Goal: Find specific page/section: Find specific page/section

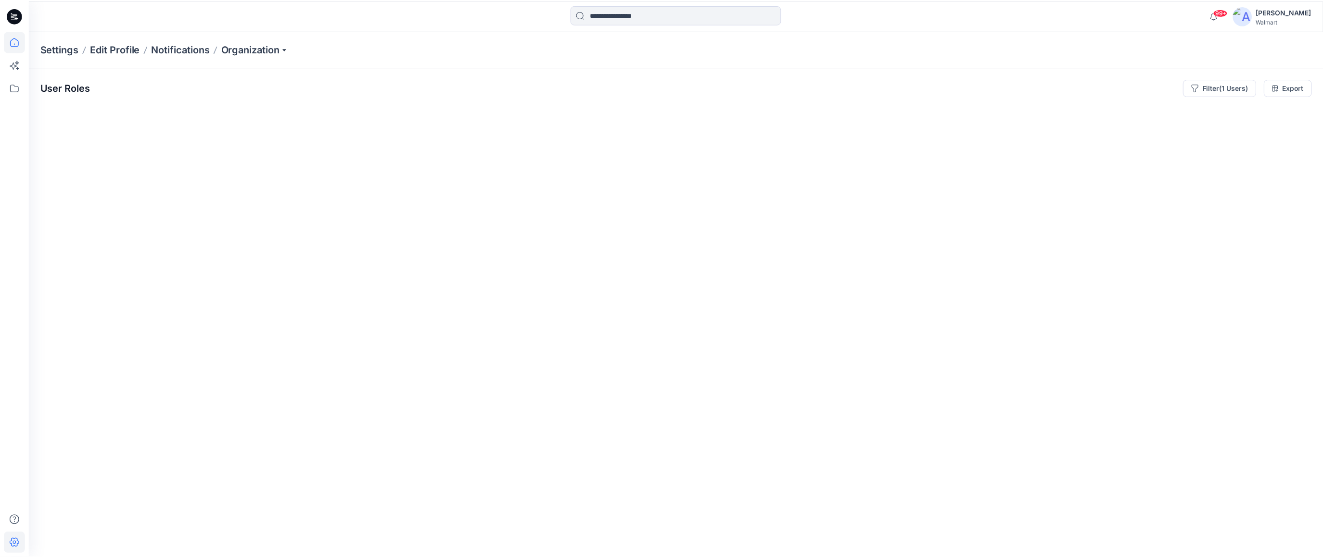
scroll to position [0, 146130]
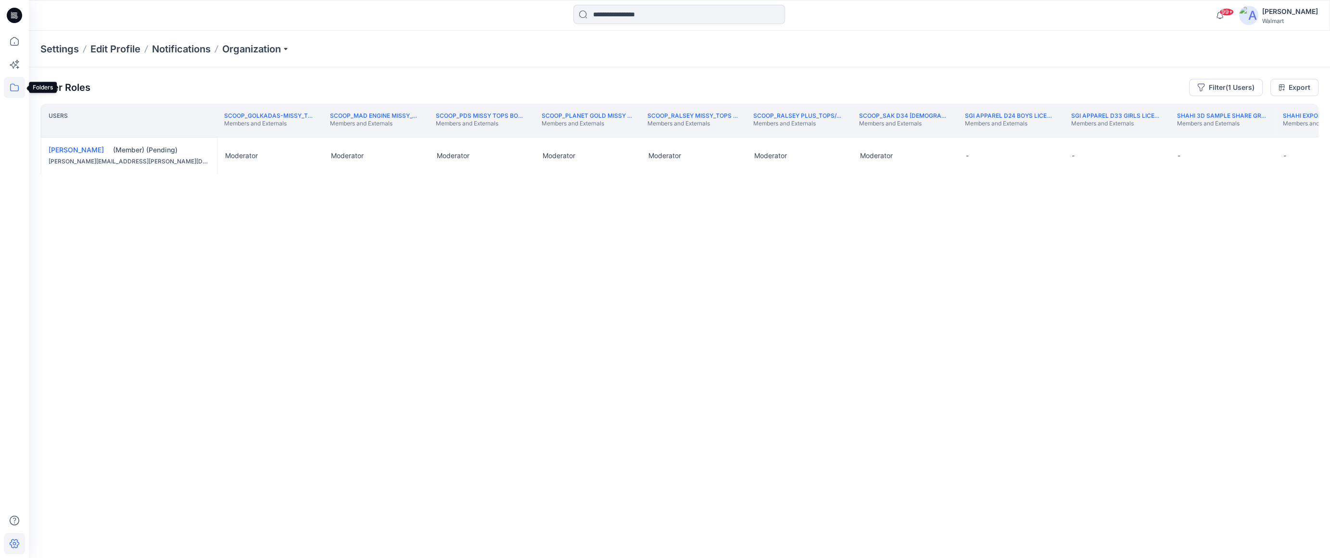
click at [18, 85] on icon at bounding box center [14, 87] width 21 height 21
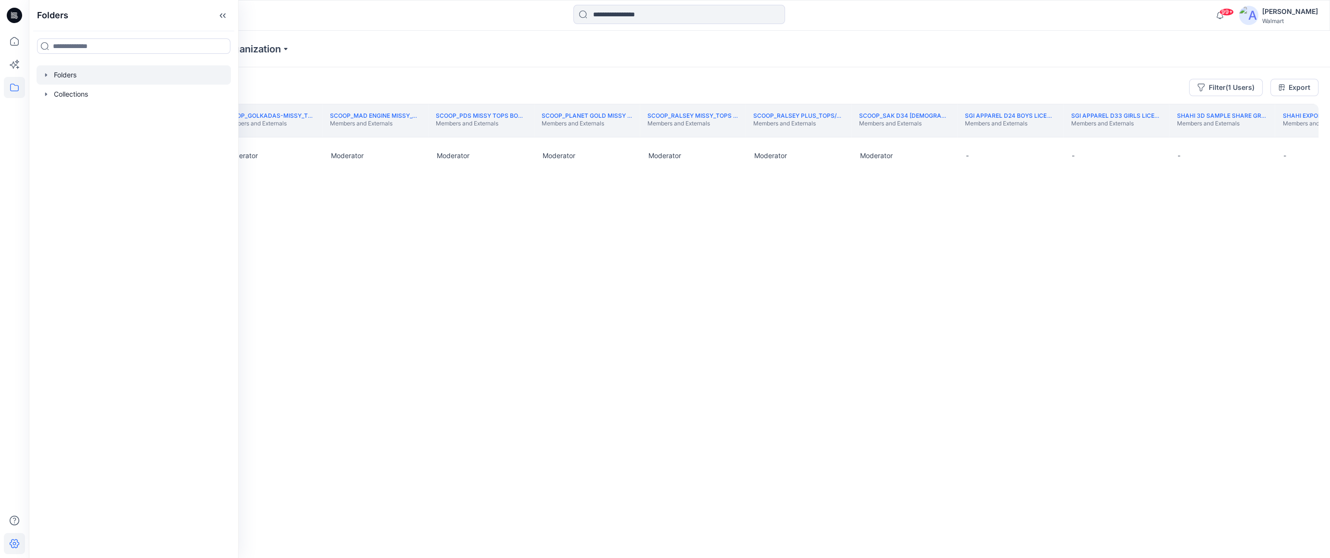
click at [43, 74] on icon "button" at bounding box center [46, 75] width 8 height 8
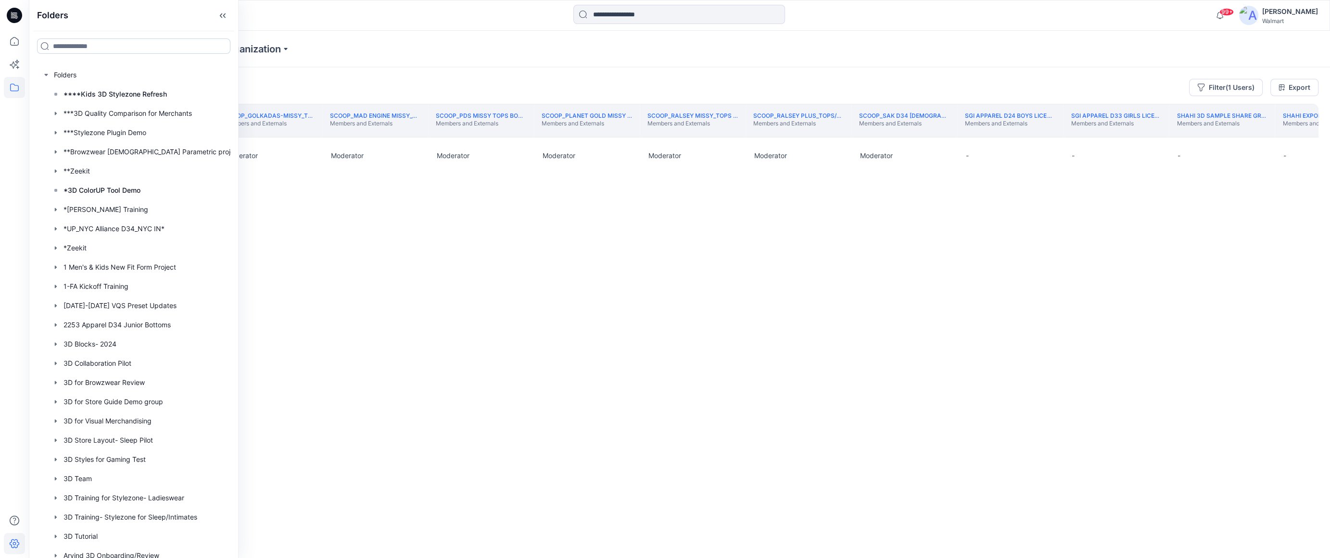
click at [74, 49] on input at bounding box center [133, 45] width 193 height 15
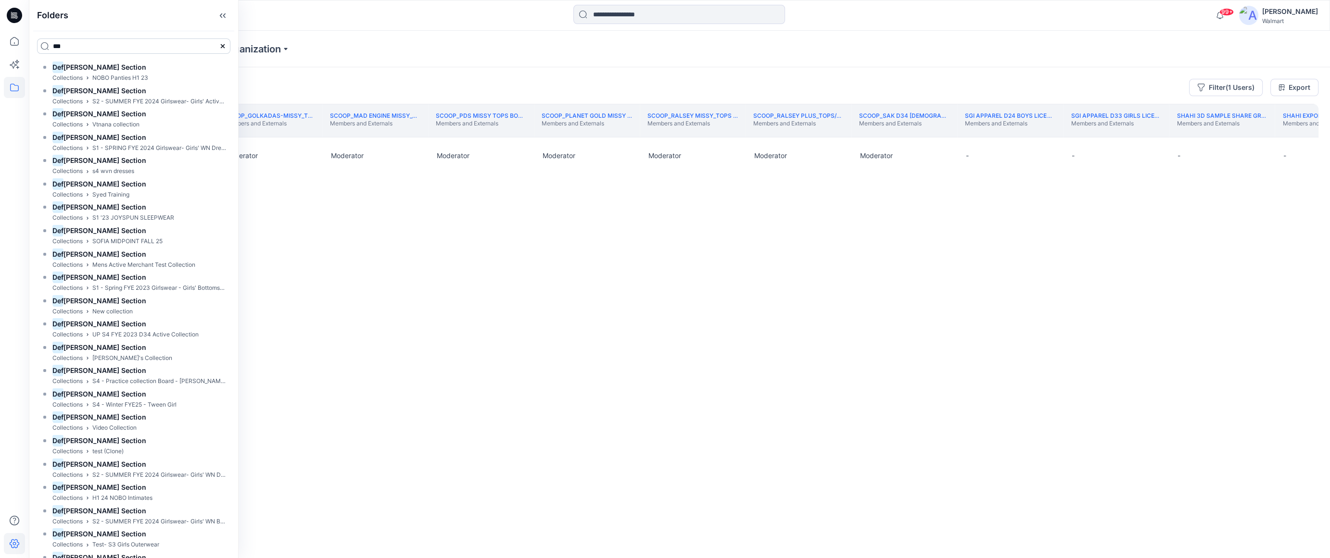
click at [83, 50] on input "***" at bounding box center [133, 45] width 193 height 15
type input "*"
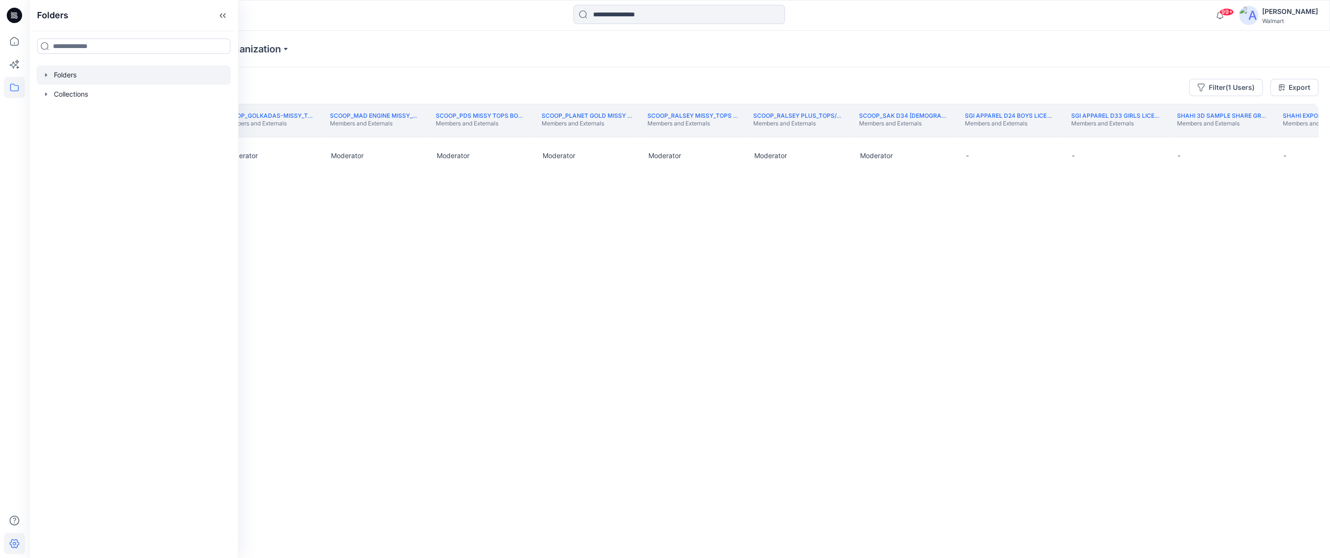
click at [47, 77] on icon "button" at bounding box center [46, 75] width 8 height 8
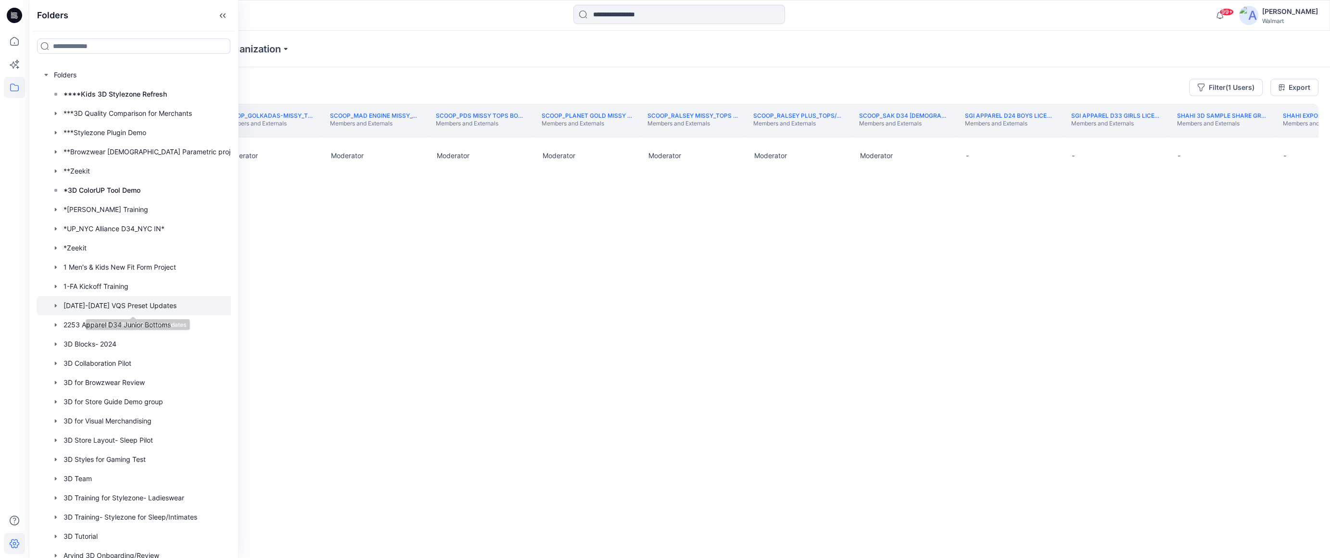
click at [130, 308] on div at bounding box center [142, 305] width 210 height 19
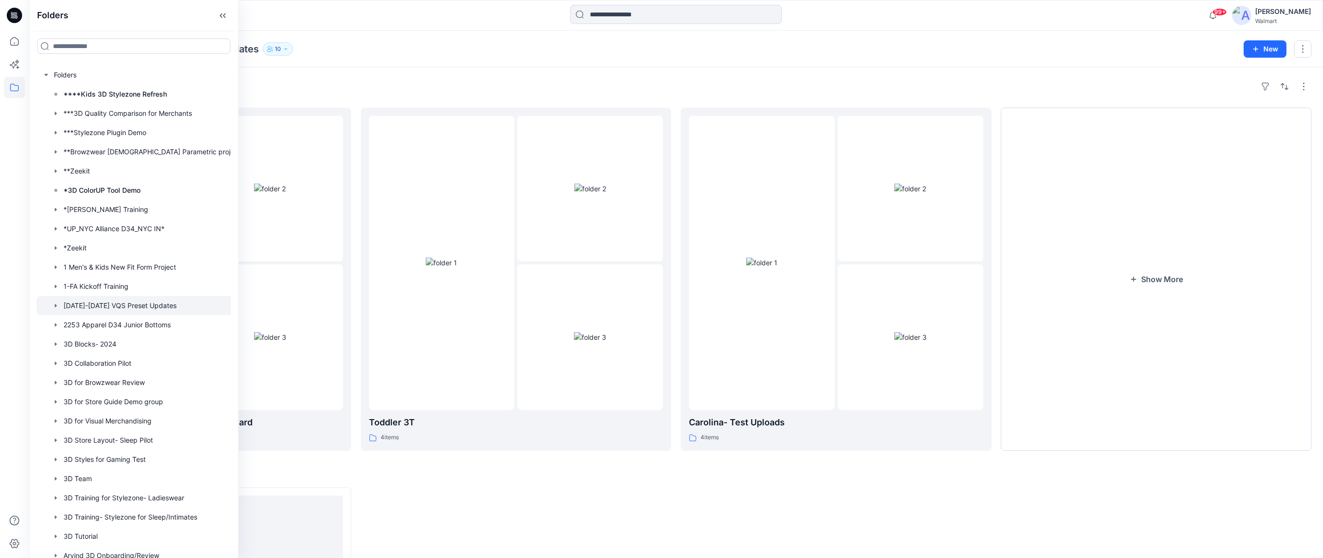
click at [442, 92] on div "Folders" at bounding box center [675, 86] width 1271 height 15
